Goal: Task Accomplishment & Management: Use online tool/utility

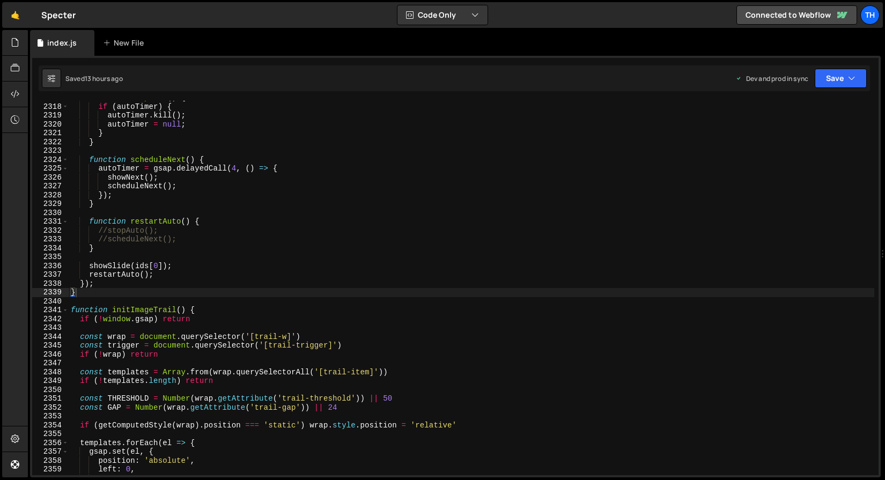
scroll to position [13110, 0]
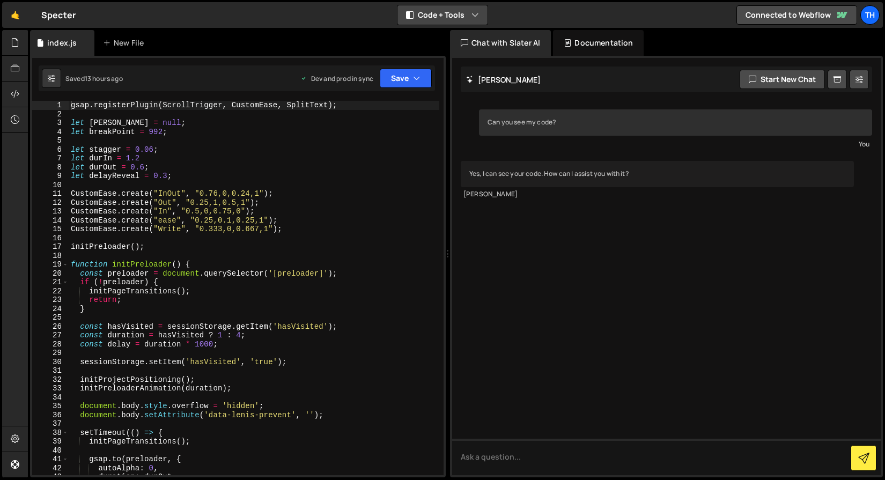
click at [466, 7] on button "Code + Tools" at bounding box center [443, 14] width 90 height 19
click at [465, 26] on div "🤙 [PERSON_NAME] ⚠️ Code is being edited in another browser Code + Tools Code On…" at bounding box center [442, 15] width 881 height 26
click at [462, 16] on button "Code + Tools" at bounding box center [443, 14] width 90 height 19
click at [450, 36] on button "Code Only" at bounding box center [443, 38] width 90 height 19
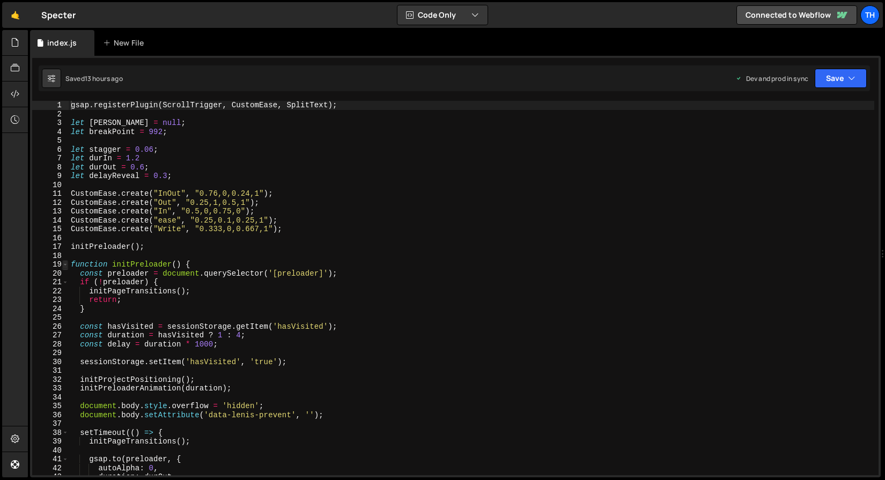
click at [63, 266] on span at bounding box center [65, 264] width 6 height 9
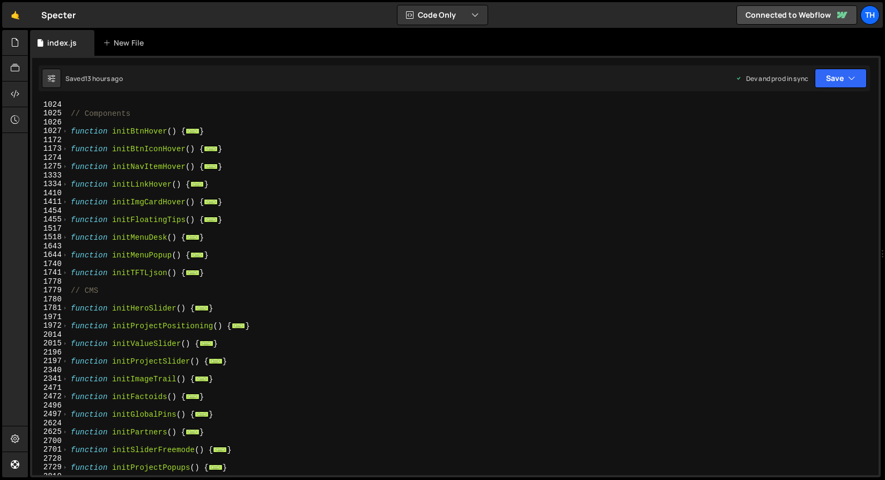
scroll to position [193, 0]
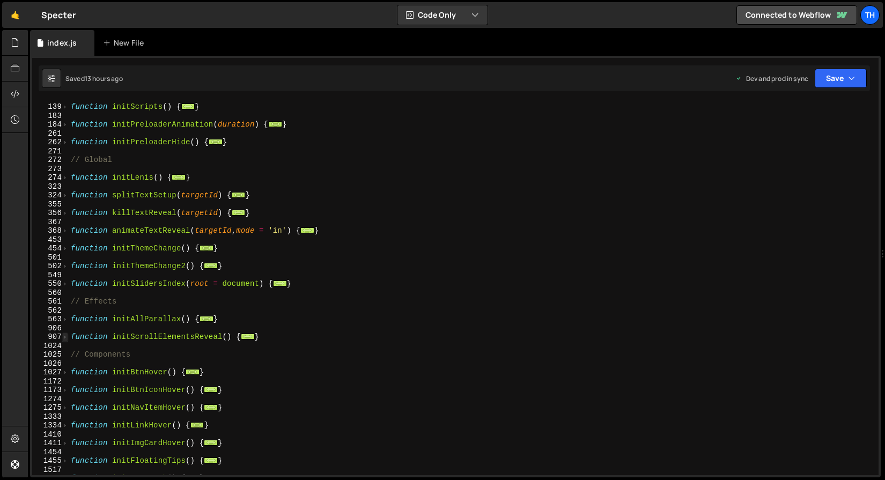
click at [67, 339] on span at bounding box center [65, 337] width 6 height 9
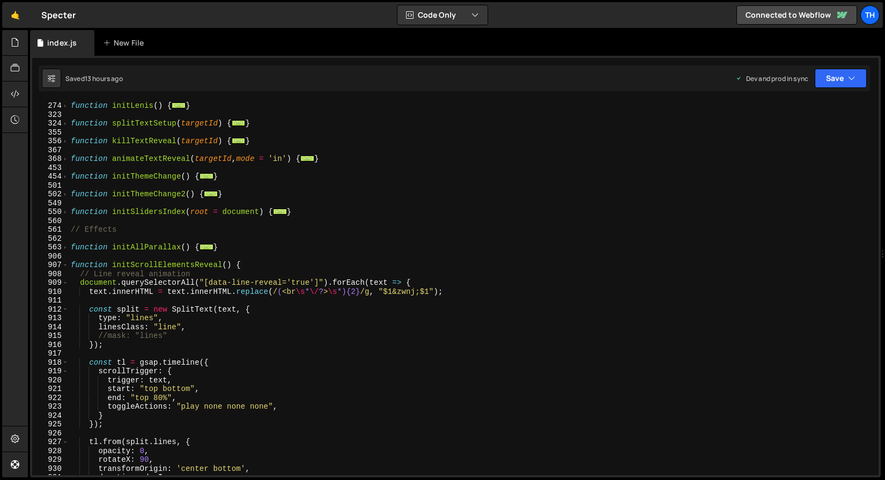
scroll to position [384, 0]
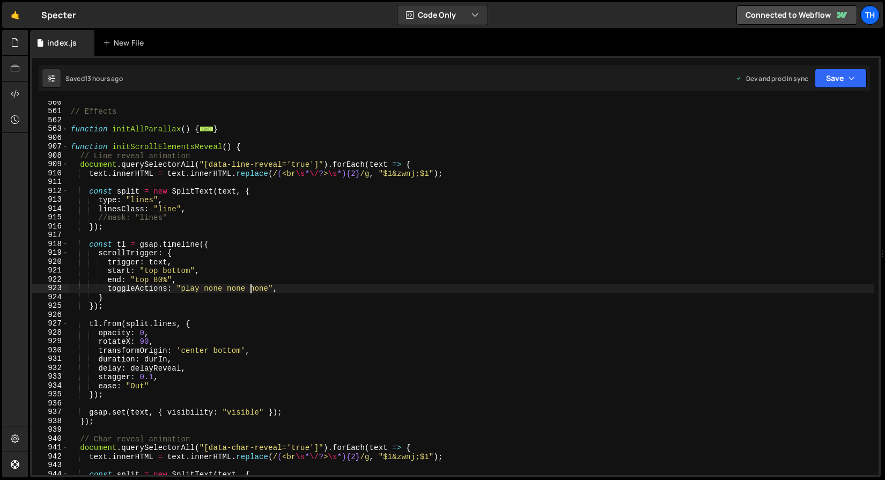
click at [249, 291] on div "// Effects function initAllParallax ( ) { ... } function initScrollElementsReve…" at bounding box center [472, 294] width 806 height 392
click at [250, 290] on div "// Effects function initAllParallax ( ) { ... } function initScrollElementsReve…" at bounding box center [472, 294] width 806 height 392
click at [234, 287] on div "// Effects function initAllParallax ( ) { ... } function initScrollElementsReve…" at bounding box center [472, 294] width 806 height 392
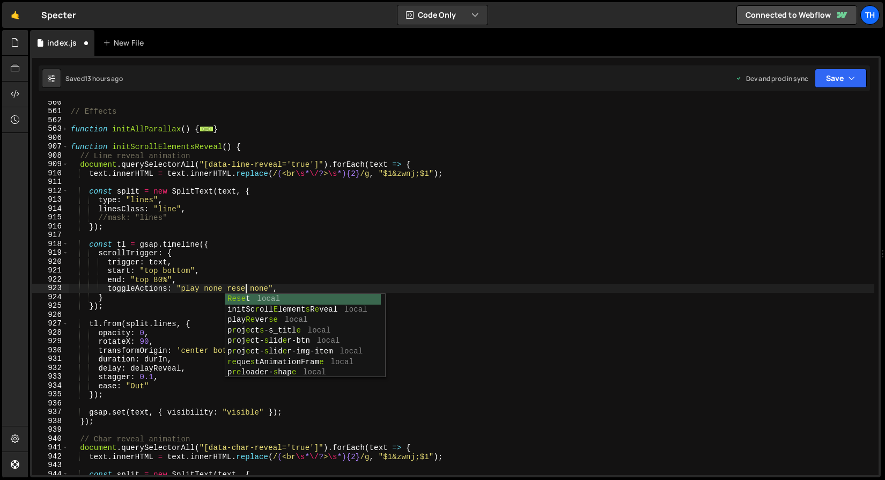
scroll to position [0, 12]
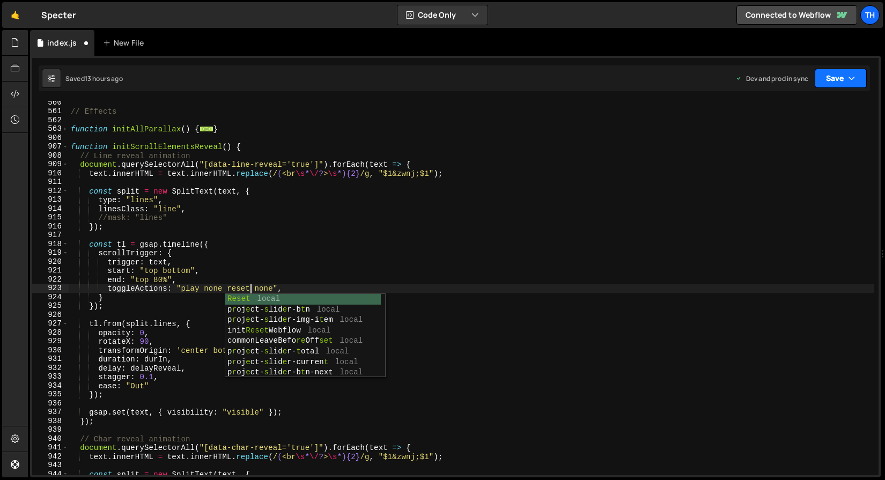
click at [840, 74] on button "Save" at bounding box center [841, 78] width 52 height 19
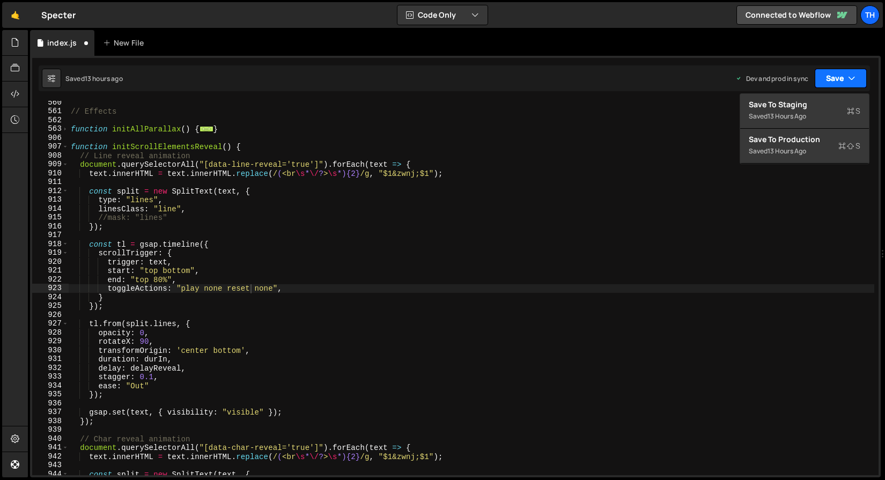
click at [831, 86] on button "Save" at bounding box center [841, 78] width 52 height 19
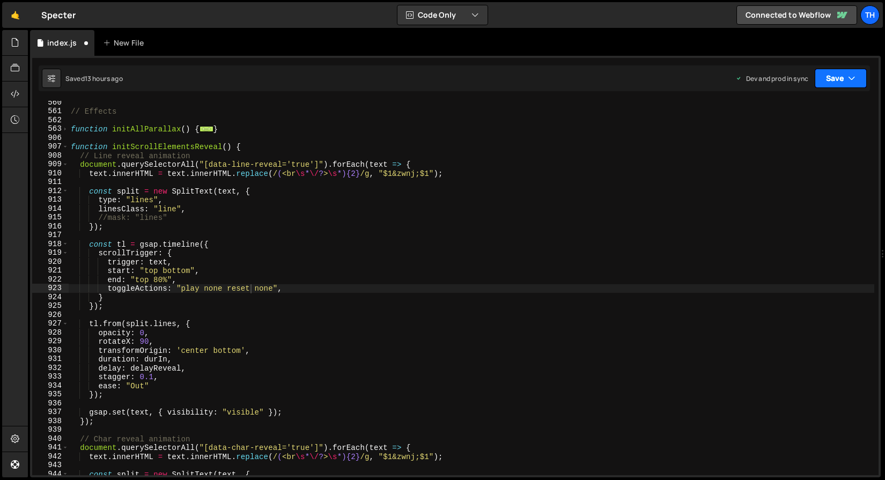
click at [835, 82] on button "Save" at bounding box center [841, 78] width 52 height 19
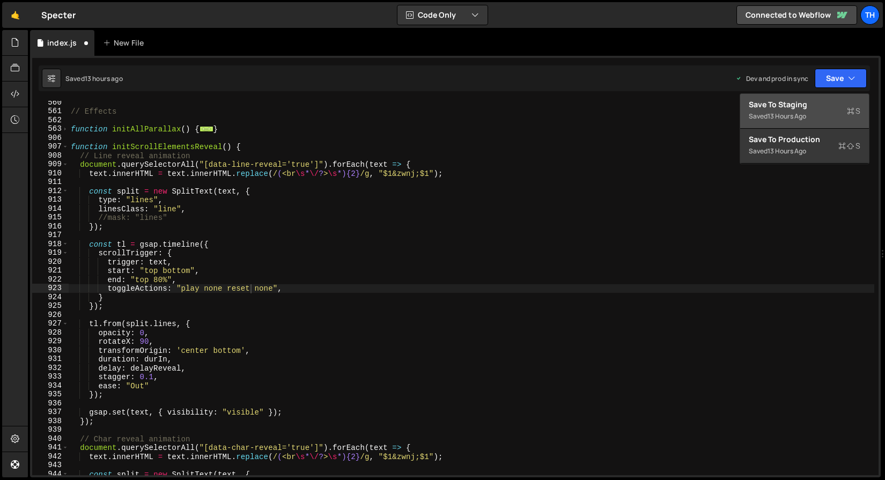
click at [829, 94] on button "Save to Staging S Saved 13 hours ago" at bounding box center [804, 111] width 129 height 35
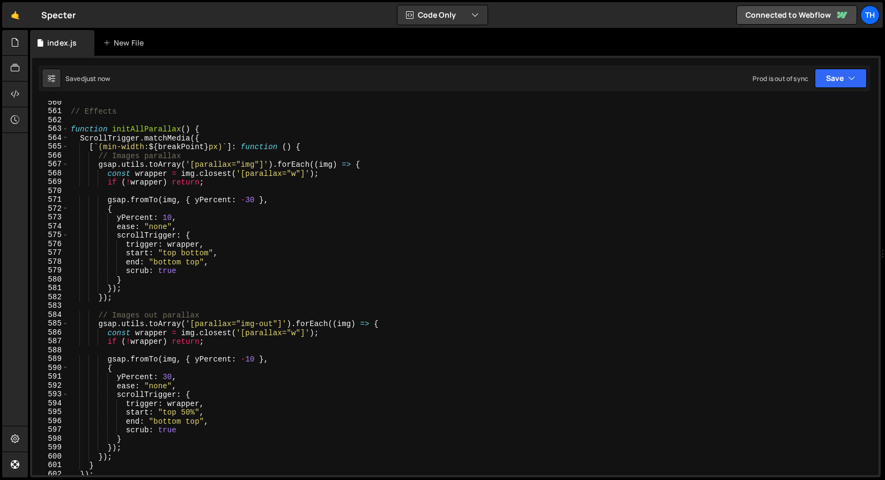
click at [829, 88] on div "Saved just now Prod is out of sync Upgrade to Edit Save Save to Staging S Saved…" at bounding box center [455, 78] width 832 height 26
click at [829, 85] on button "Save" at bounding box center [841, 78] width 52 height 19
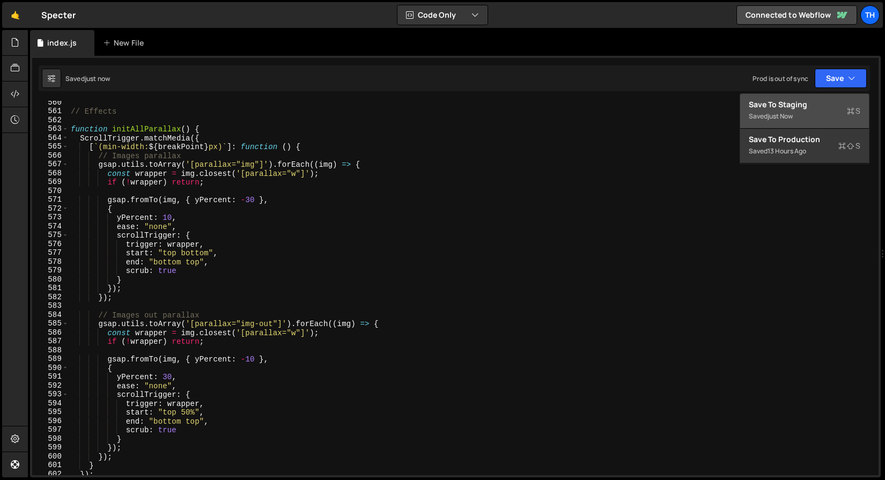
click at [811, 121] on div "Saved just now" at bounding box center [805, 116] width 112 height 13
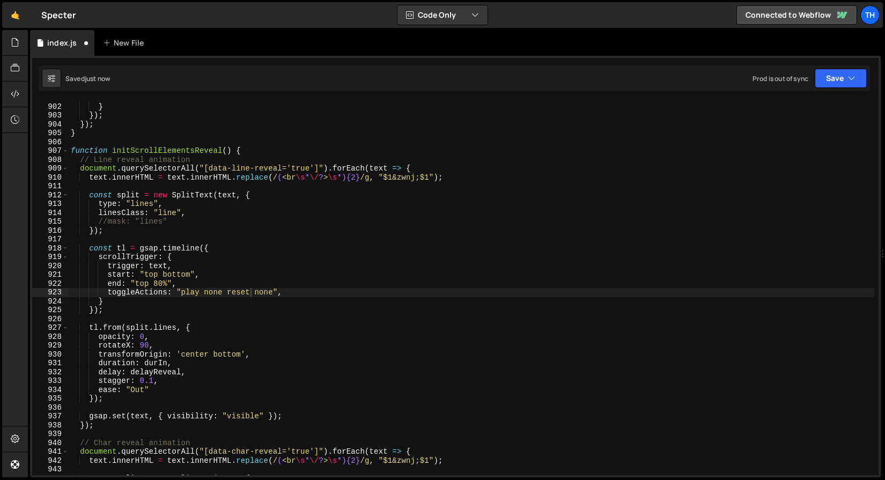
scroll to position [5098, 0]
click at [237, 292] on div "scrub : true } }) ; }) ; } function initScrollElementsReveal ( ) { // Line reve…" at bounding box center [472, 289] width 806 height 392
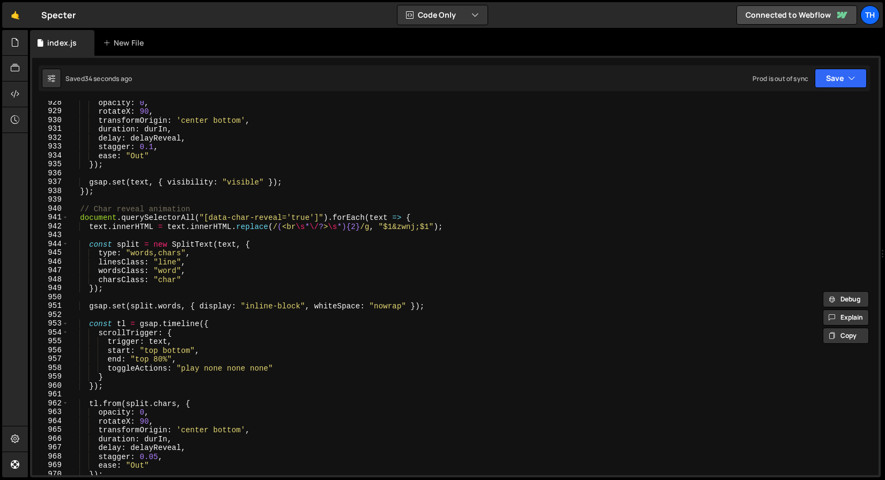
scroll to position [5247, 0]
click at [234, 370] on div "opacity : 0 , rotateX : 90 , transformOrigin : 'center bottom' , duration : dur…" at bounding box center [472, 294] width 806 height 392
click at [234, 369] on div "opacity : 0 , rotateX : 90 , transformOrigin : 'center bottom' , duration : dur…" at bounding box center [472, 294] width 806 height 392
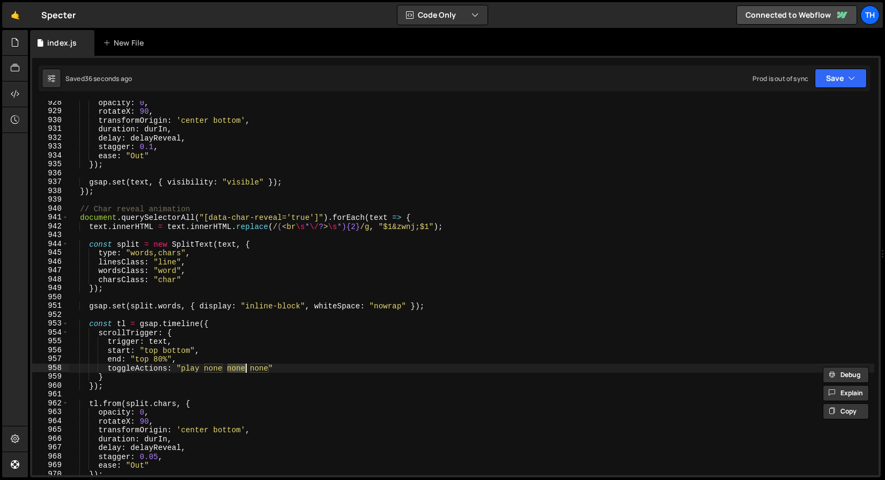
paste textarea "reset"
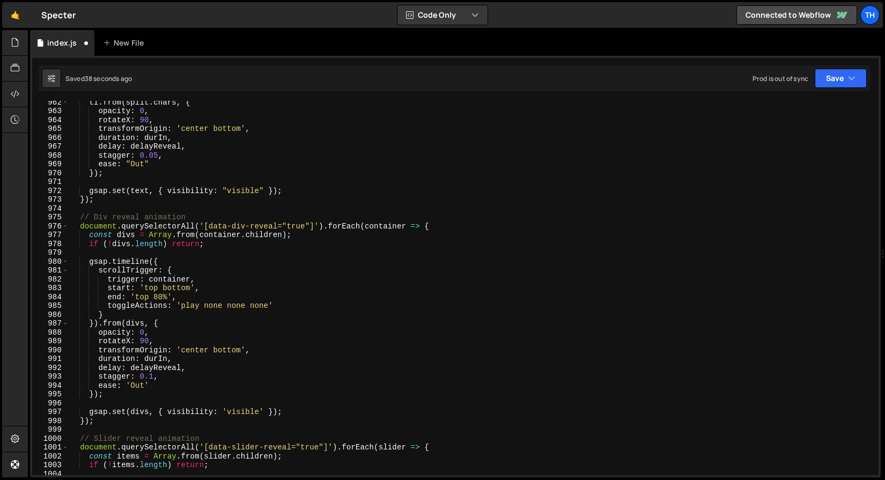
scroll to position [5440, 0]
click at [237, 304] on div "tl . from ( split . chars , { opacity : 0 , rotateX : 90 , transformOrigin : 'c…" at bounding box center [472, 294] width 806 height 392
paste textarea "reset"
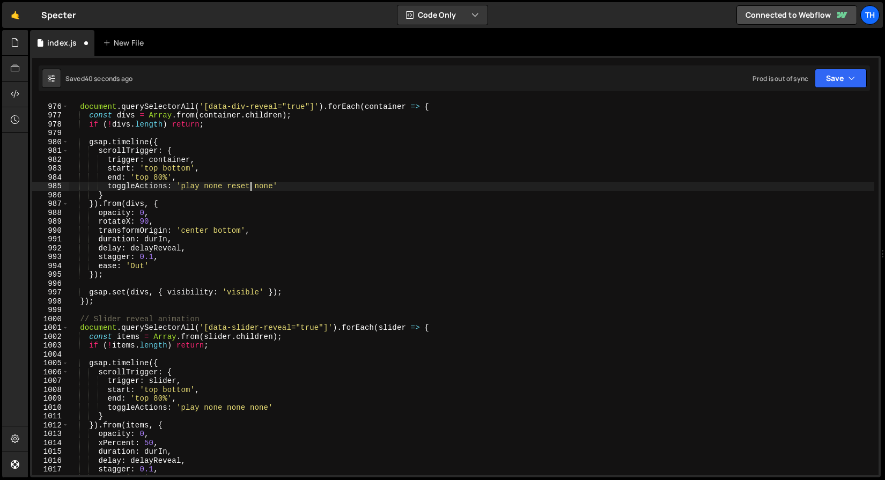
scroll to position [5516, 0]
click at [239, 408] on div "// Div reveal animation document . querySelectorAll ( '[data-div-reveal="true"]…" at bounding box center [472, 289] width 806 height 392
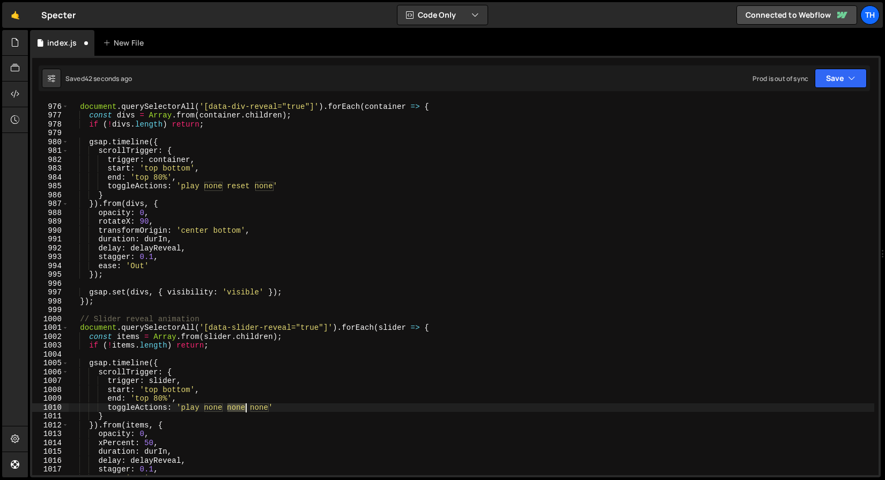
click at [239, 408] on div "// Div reveal animation document . querySelectorAll ( '[data-div-reveal="true"]…" at bounding box center [472, 289] width 806 height 392
paste textarea "reset"
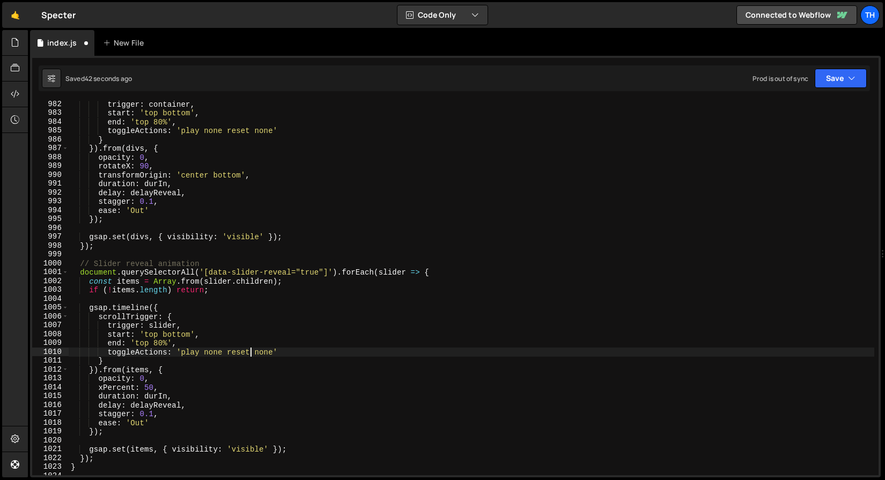
scroll to position [5576, 0]
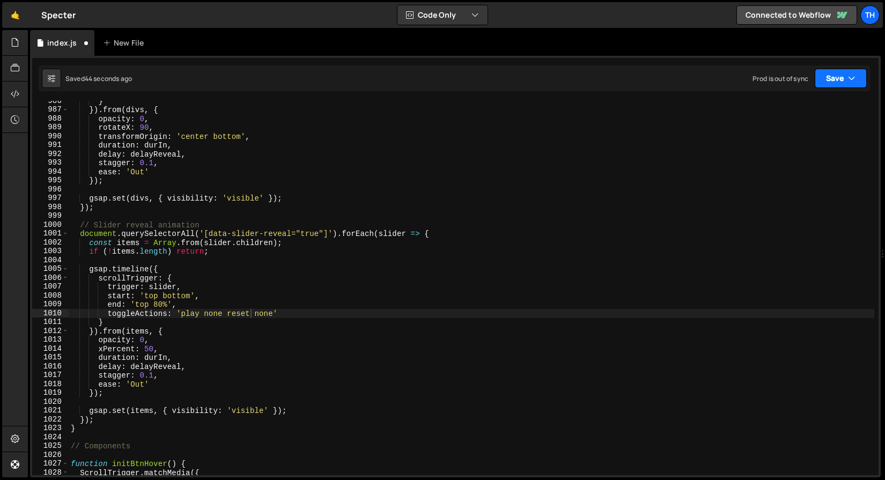
click at [836, 83] on button "Save" at bounding box center [841, 78] width 52 height 19
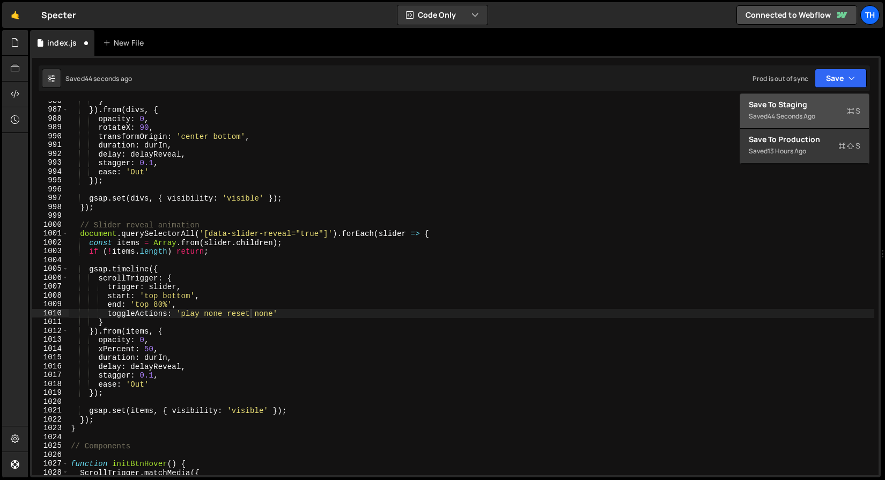
click at [806, 103] on div "Save to Staging S" at bounding box center [805, 104] width 112 height 11
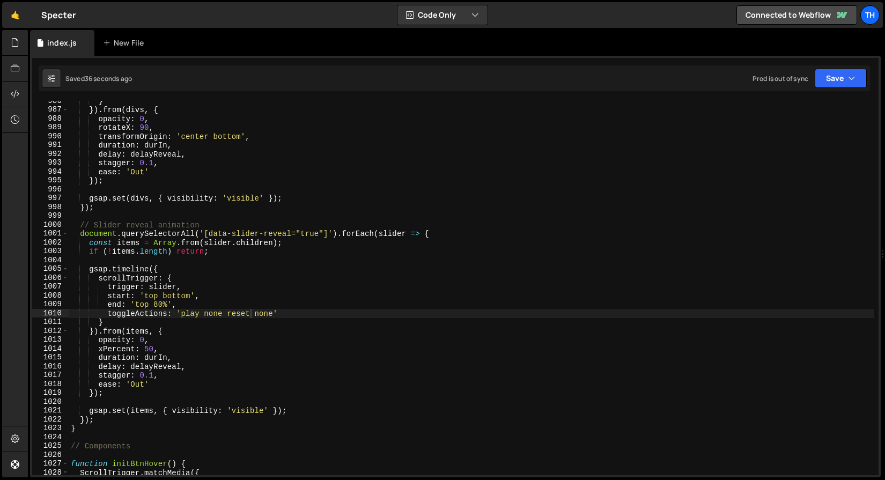
click at [239, 317] on div "} }) . from ( divs , { opacity : 0 , rotateX : 90 , transformOrigin : 'center b…" at bounding box center [472, 293] width 806 height 392
click at [257, 313] on div "} }) . from ( divs , { opacity : 0 , rotateX : 90 , transformOrigin : 'center b…" at bounding box center [472, 293] width 806 height 392
paste textarea "reset"
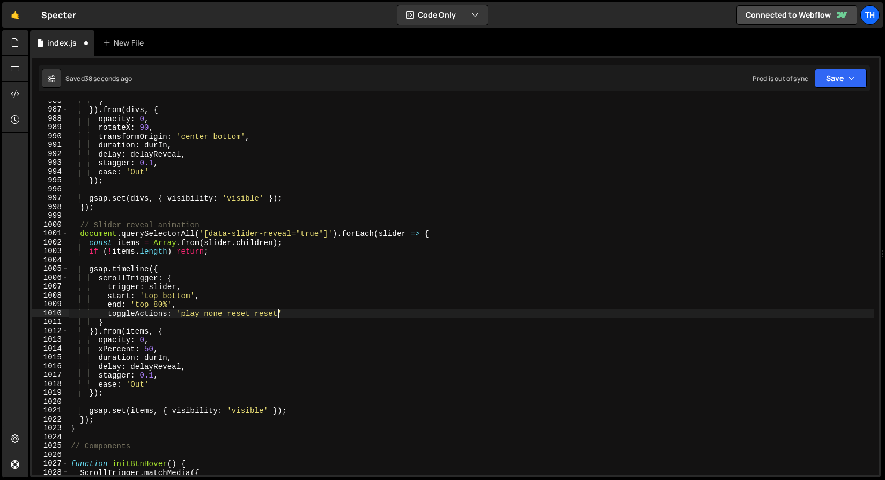
click at [222, 314] on div "} }) . from ( divs , { opacity : 0 , rotateX : 90 , transformOrigin : 'center b…" at bounding box center [472, 293] width 806 height 392
click at [217, 313] on div "} }) . from ( divs , { opacity : 0 , rotateX : 90 , transformOrigin : 'center b…" at bounding box center [472, 293] width 806 height 392
click at [233, 313] on div "} }) . from ( divs , { opacity : 0 , rotateX : 90 , transformOrigin : 'center b…" at bounding box center [472, 293] width 806 height 392
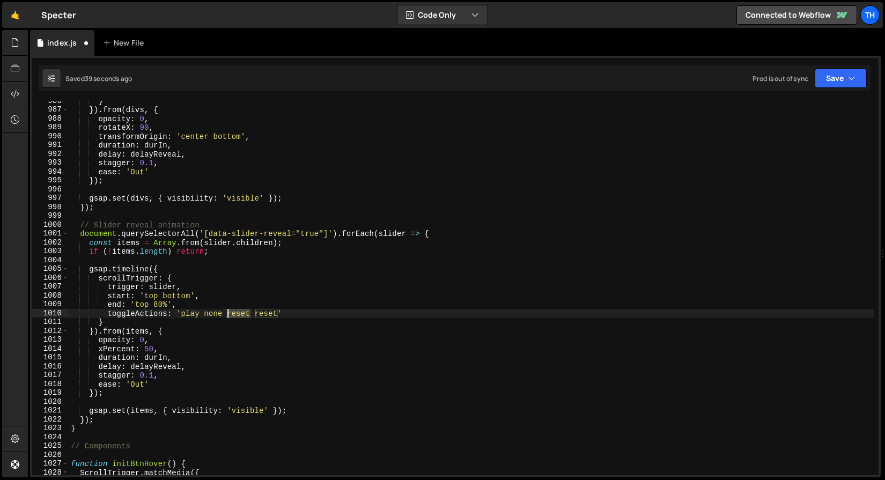
paste textarea "none"
click at [259, 312] on div "} }) . from ( divs , { opacity : 0 , rotateX : 90 , transformOrigin : 'center b…" at bounding box center [472, 293] width 806 height 392
drag, startPoint x: 291, startPoint y: 317, endPoint x: 107, endPoint y: 312, distance: 184.6
click at [107, 312] on div "} }) . from ( divs , { opacity : 0 , rotateX : 90 , transformOrigin : 'center b…" at bounding box center [472, 293] width 806 height 392
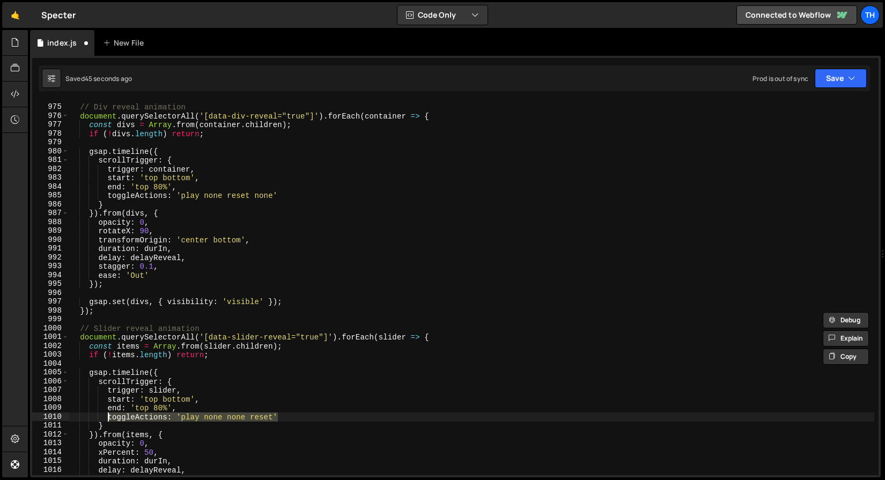
scroll to position [5510, 0]
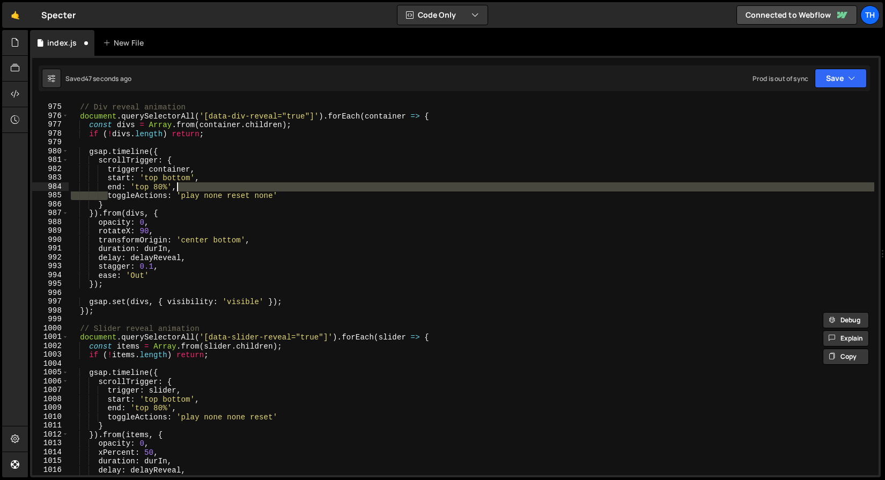
drag, startPoint x: 107, startPoint y: 194, endPoint x: 300, endPoint y: 188, distance: 193.2
click at [300, 188] on div "// Div reveal animation document . querySelectorAll ( '[data-div-reveal="true"]…" at bounding box center [472, 290] width 806 height 392
paste textarea "toggleActions: 'play none none reset'"
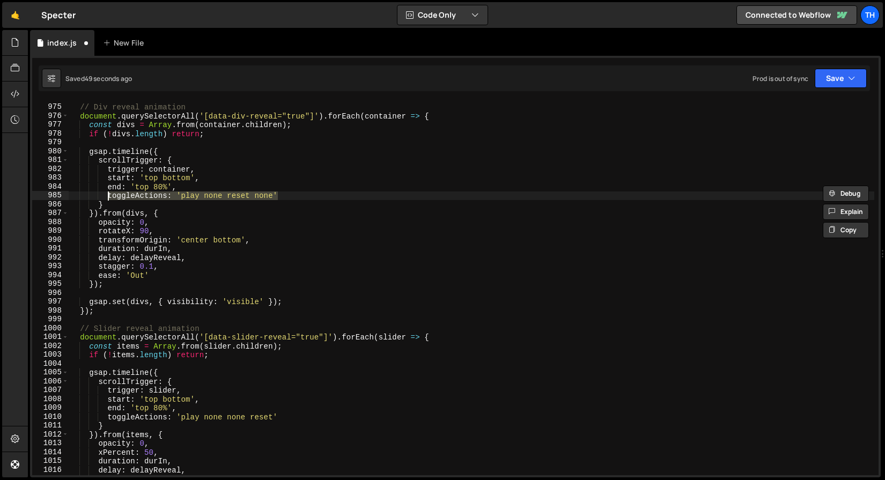
drag, startPoint x: 293, startPoint y: 197, endPoint x: 108, endPoint y: 199, distance: 185.1
click at [108, 199] on div "// Div reveal animation document . querySelectorAll ( '[data-div-reveal="true"]…" at bounding box center [472, 290] width 806 height 392
paste textarea "none reset"
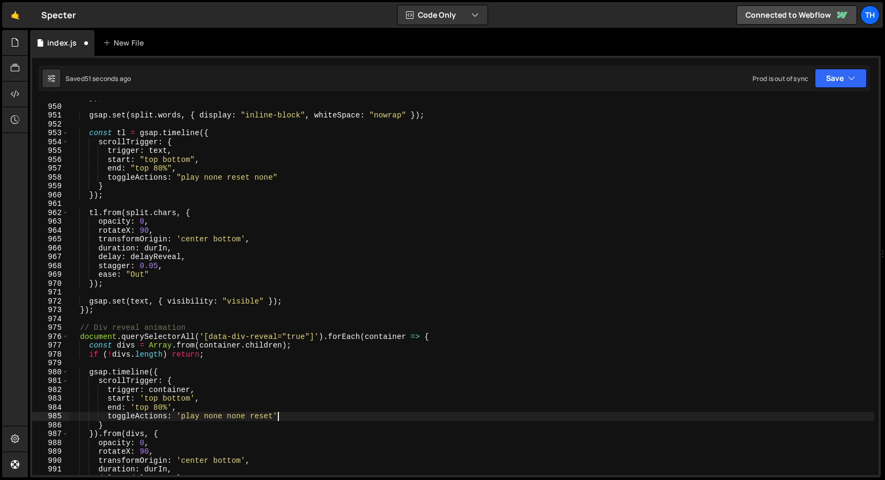
scroll to position [5352, 0]
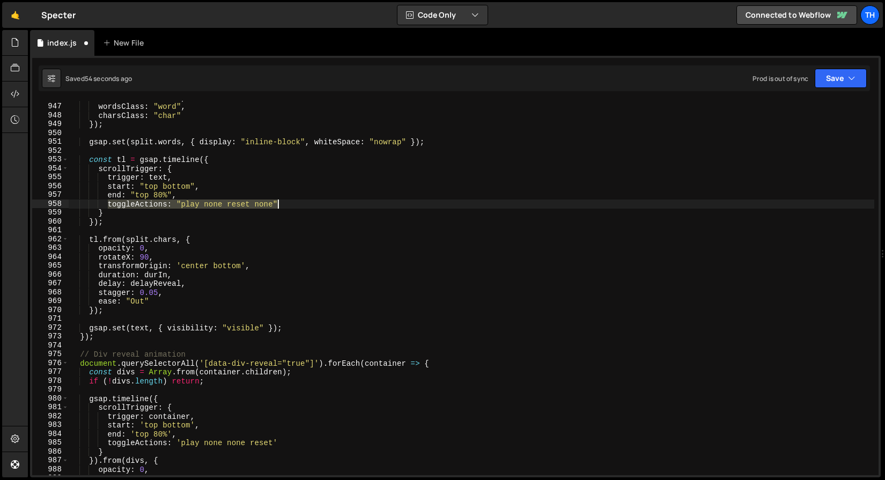
drag, startPoint x: 107, startPoint y: 207, endPoint x: 321, endPoint y: 202, distance: 214.7
click at [321, 202] on div "linesClass : "line" , wordsClass : "word" , charsClass : "char" }) ; gsap . set…" at bounding box center [472, 289] width 806 height 392
paste textarea "'play none none reset'"
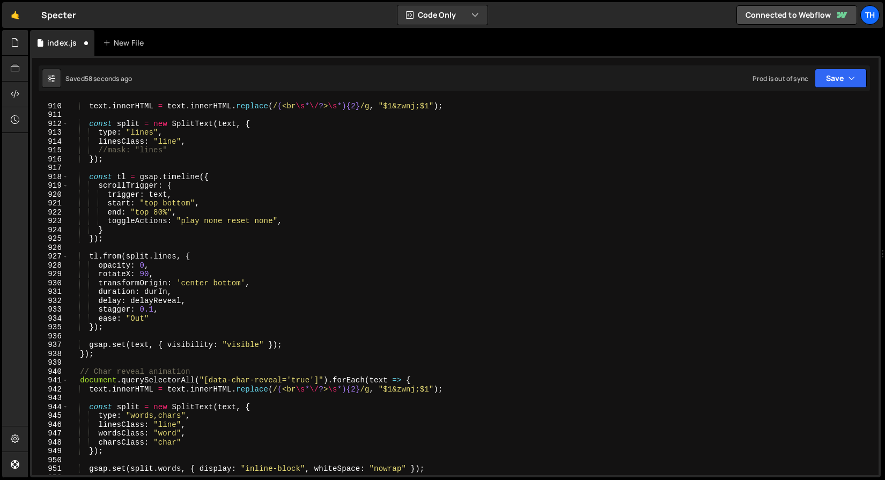
scroll to position [5143, 0]
drag, startPoint x: 295, startPoint y: 218, endPoint x: 109, endPoint y: 219, distance: 185.1
click at [109, 219] on div "document . querySelectorAll ( "[data-line-reveal='true']" ) . forEach ( text =>…" at bounding box center [472, 289] width 806 height 392
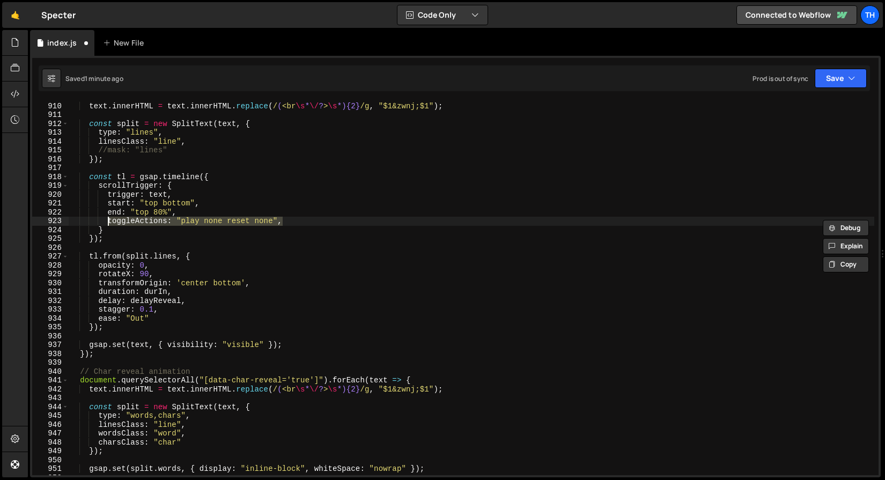
paste textarea "'play none none reset'"
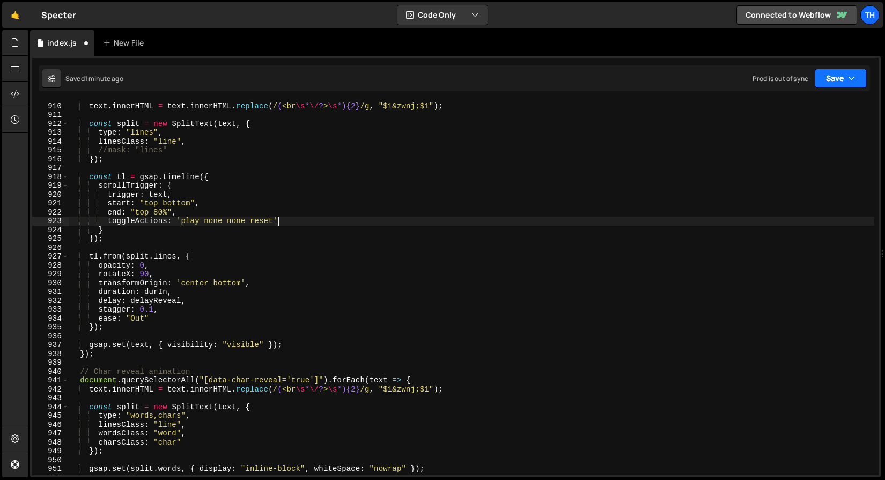
click at [834, 74] on button "Save" at bounding box center [841, 78] width 52 height 19
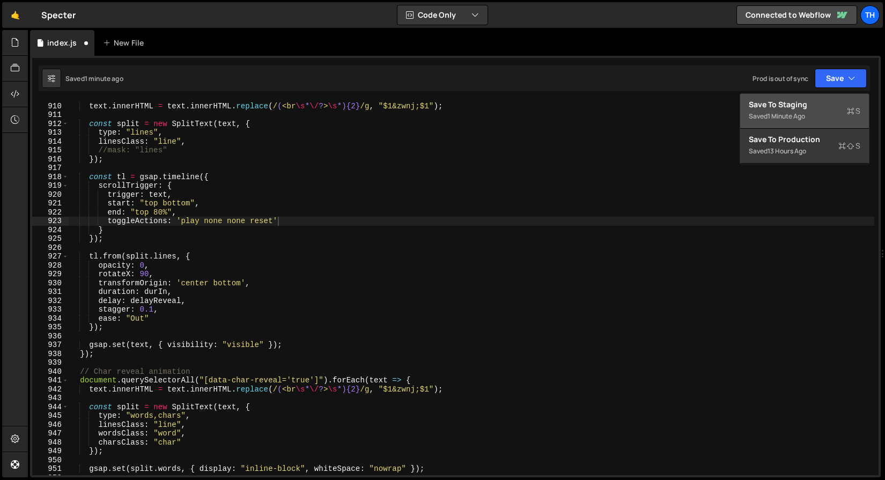
click at [799, 99] on div "Save to Staging S" at bounding box center [805, 104] width 112 height 11
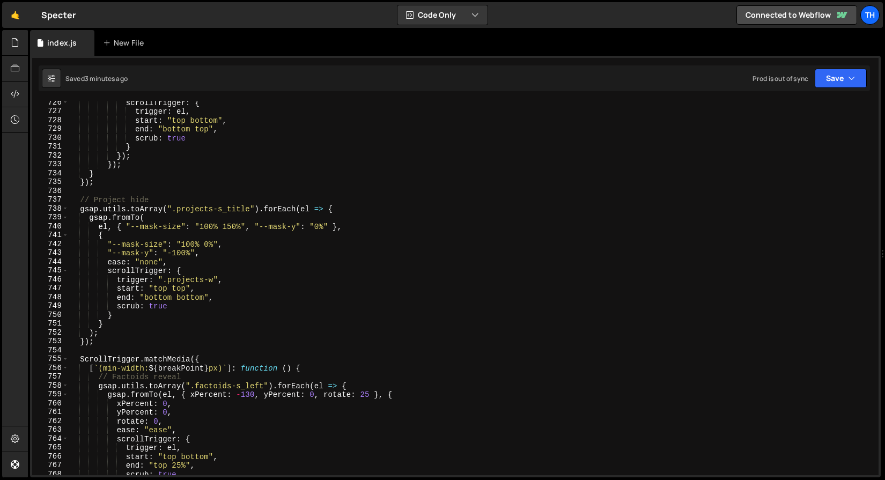
scroll to position [4104, 0]
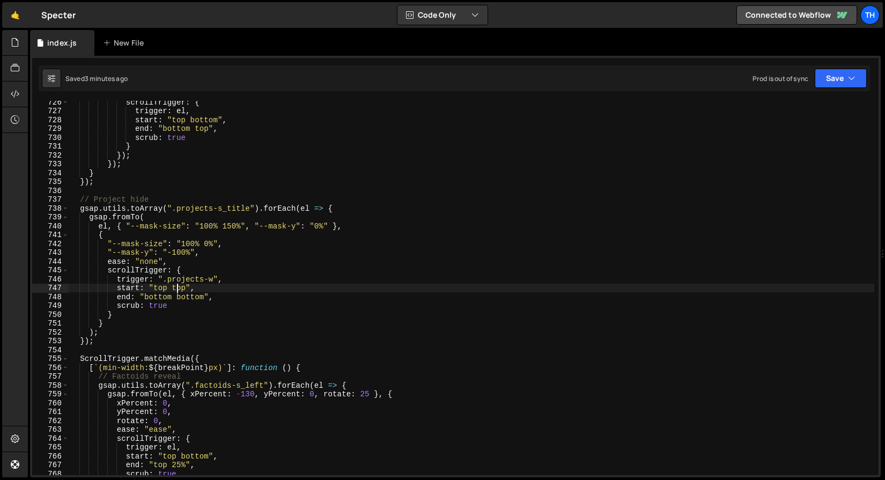
click at [176, 289] on div "scrollTrigger : { trigger : el , start : "top bottom" , end : "bottom top" , sc…" at bounding box center [472, 294] width 806 height 392
click at [157, 288] on div "scrollTrigger : { trigger : el , start : "top bottom" , end : "bottom top" , sc…" at bounding box center [472, 294] width 806 height 392
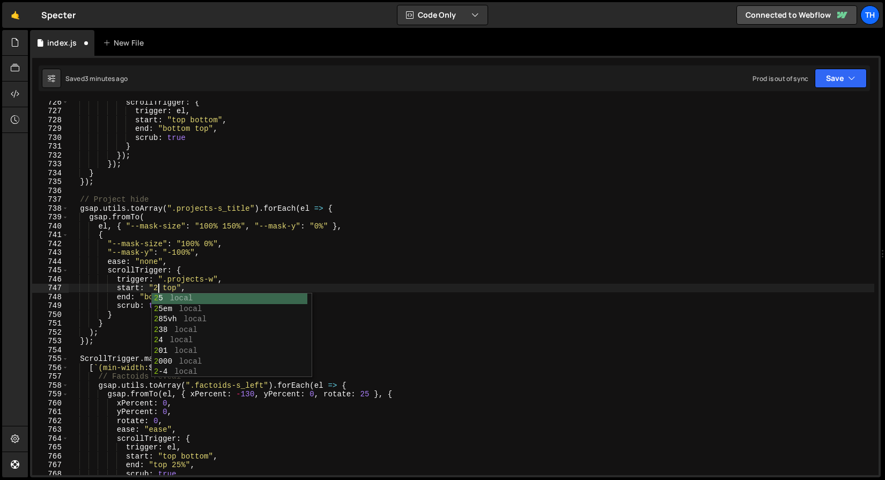
scroll to position [0, 6]
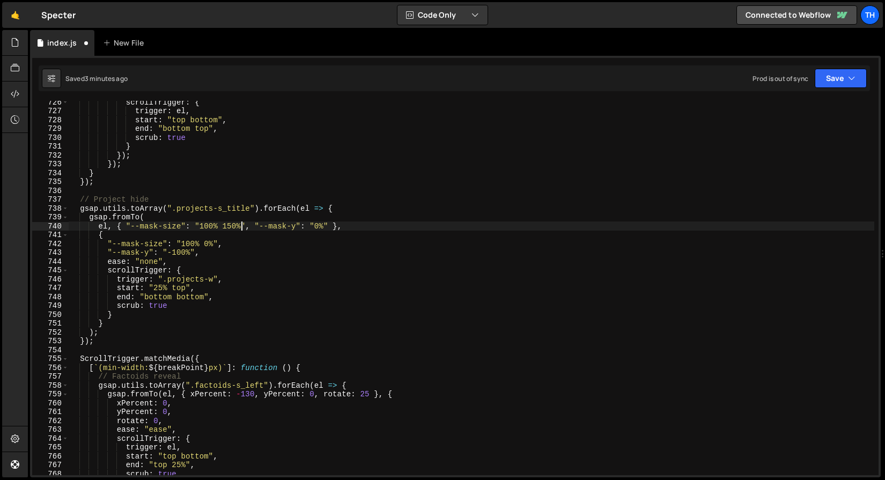
click at [243, 223] on div "scrollTrigger : { trigger : el , start : "top bottom" , end : "bottom top" , sc…" at bounding box center [472, 294] width 806 height 392
click at [817, 92] on div "el, { "--mask-size": "100% 150%", "--mask-y": "0%" }, 726 727 728 729 730 731 7…" at bounding box center [455, 267] width 851 height 422
click at [825, 77] on button "Save" at bounding box center [841, 78] width 52 height 19
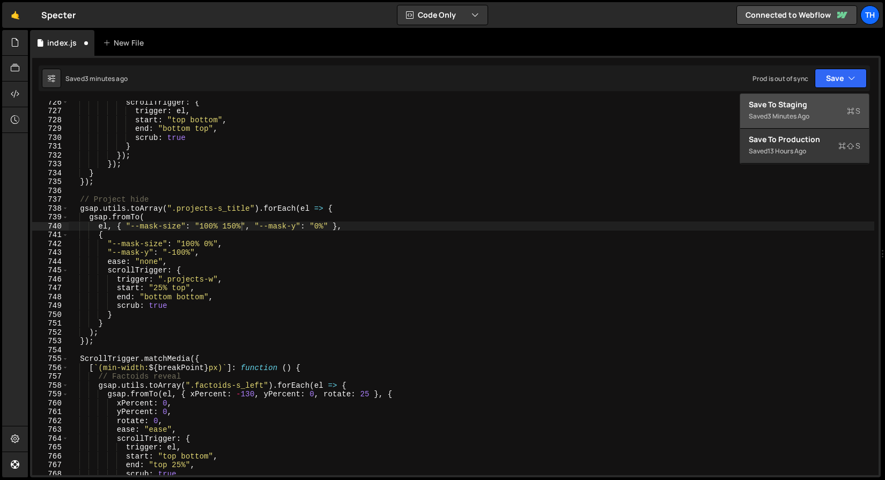
click at [788, 102] on div "Save to Staging S" at bounding box center [805, 104] width 112 height 11
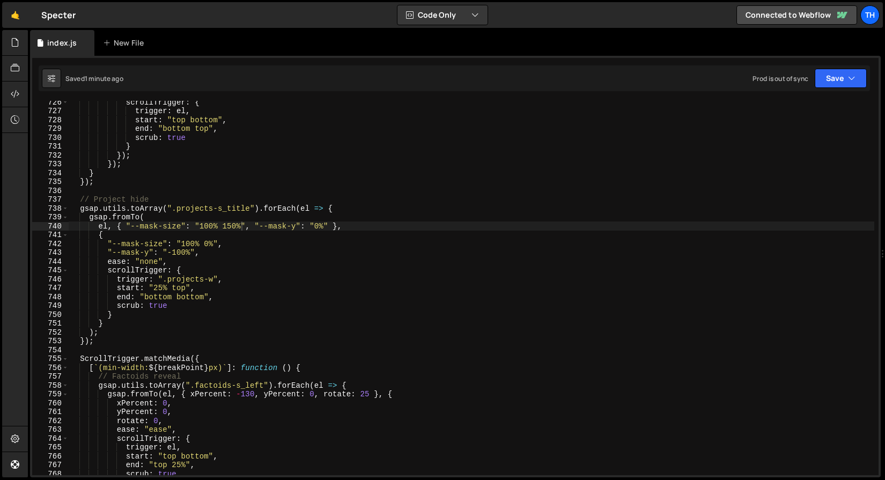
click at [205, 241] on div "scrollTrigger : { trigger : el , start : "top bottom" , end : "bottom top" , sc…" at bounding box center [472, 294] width 806 height 392
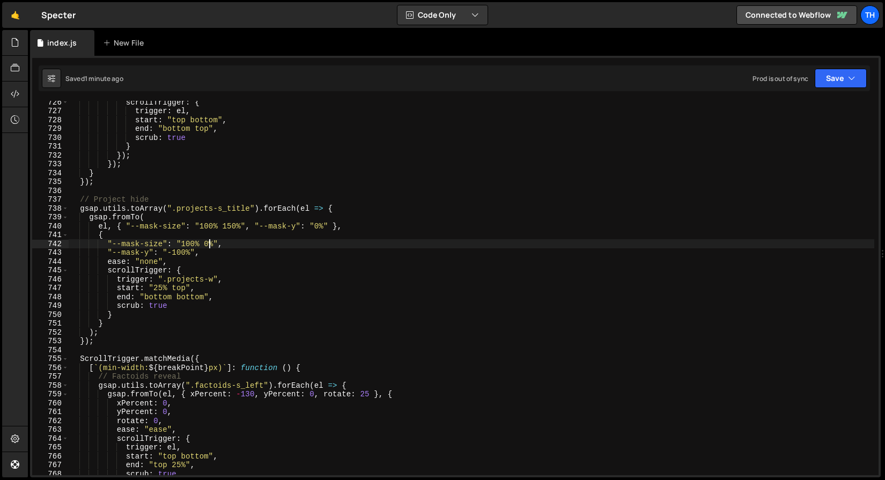
click at [209, 242] on div "scrollTrigger : { trigger : el , start : "top bottom" , end : "bottom top" , sc…" at bounding box center [472, 294] width 806 height 392
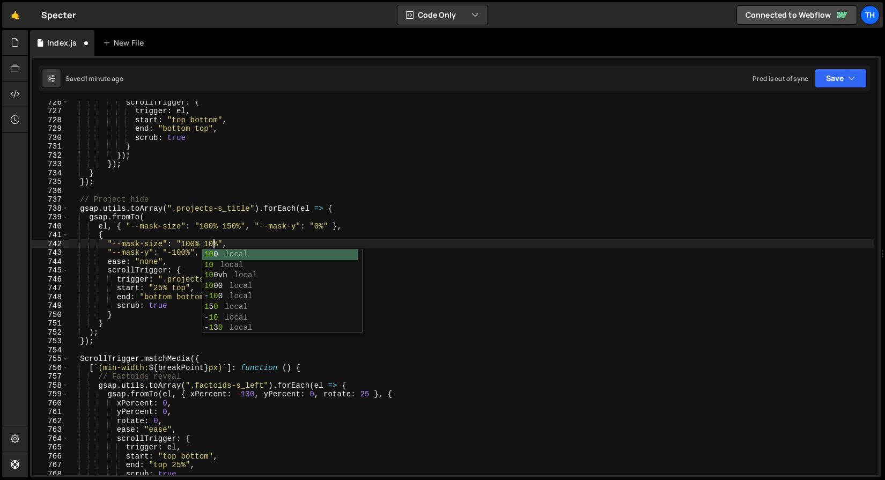
scroll to position [0, 10]
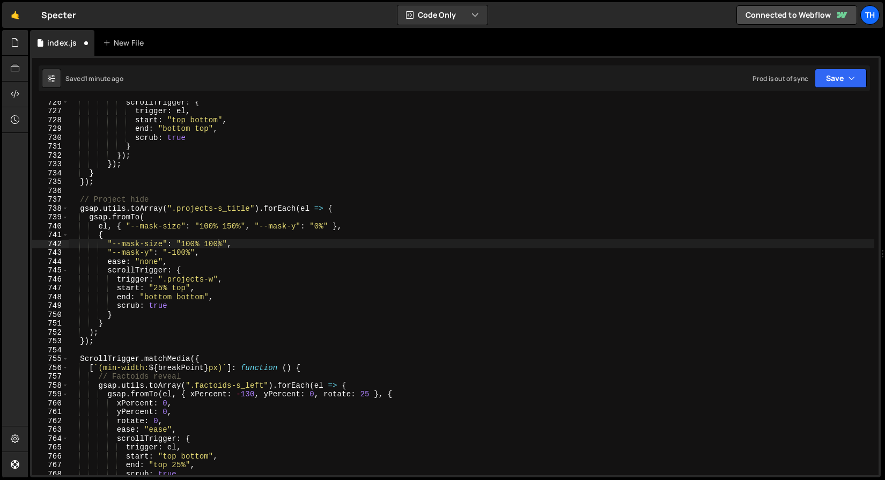
click at [832, 89] on div "Saved 1 minute ago Prod is out of sync Upgrade to Edit Save Save to Staging S S…" at bounding box center [455, 78] width 832 height 26
click at [832, 83] on button "Save" at bounding box center [841, 78] width 52 height 19
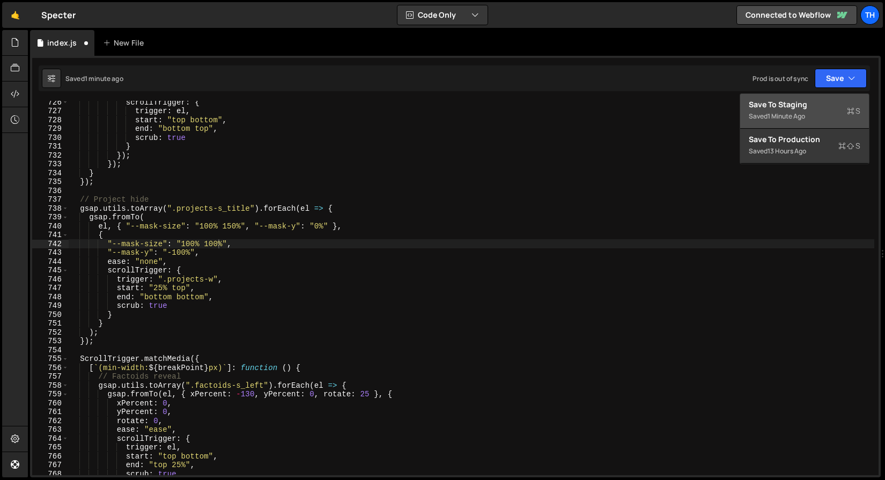
click at [807, 101] on div "Save to Staging S" at bounding box center [805, 104] width 112 height 11
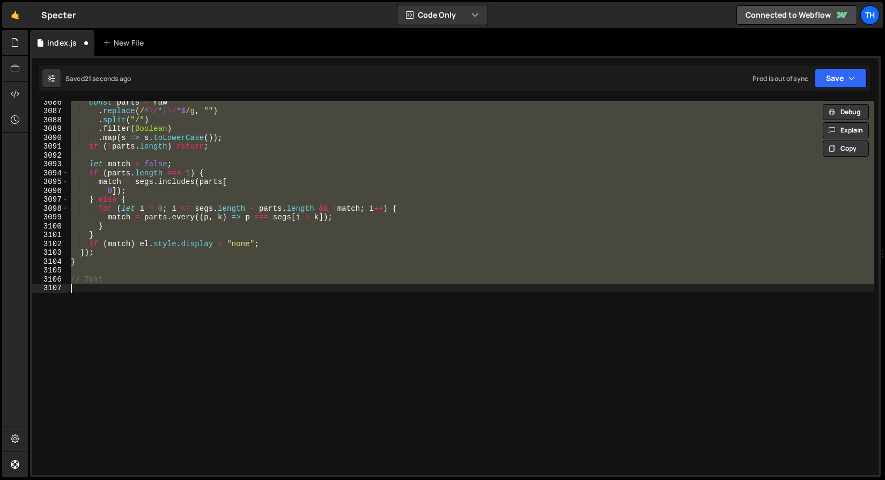
scroll to position [4073, 0]
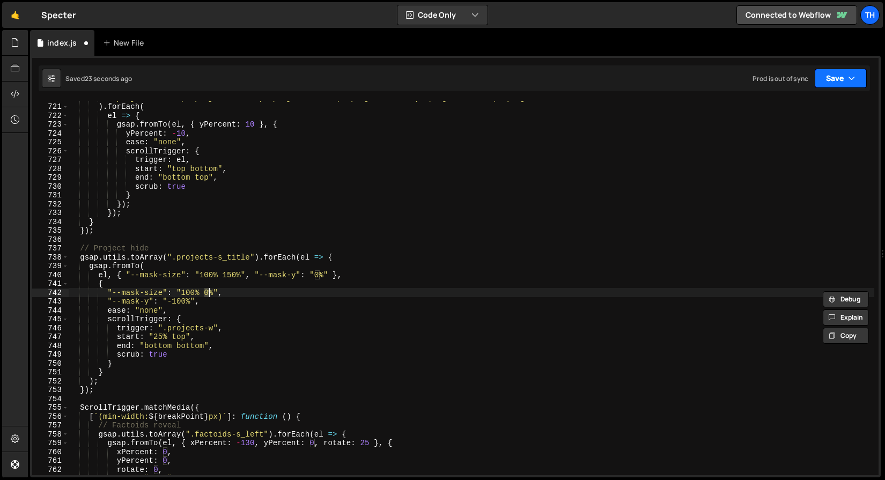
type textarea ""--mask-size": "100% 0%","
click at [822, 84] on button "Save" at bounding box center [841, 78] width 52 height 19
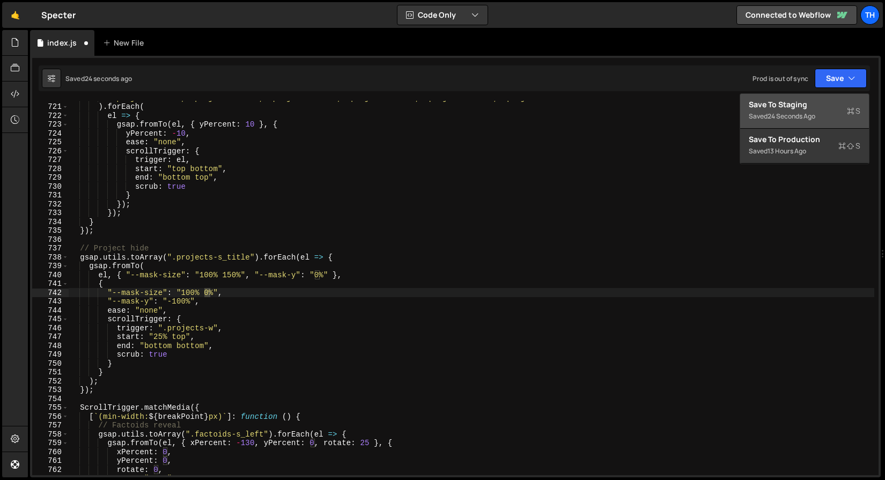
click at [806, 98] on button "Save to Staging S Saved 24 seconds ago" at bounding box center [804, 111] width 129 height 35
